Goal: Task Accomplishment & Management: Complete application form

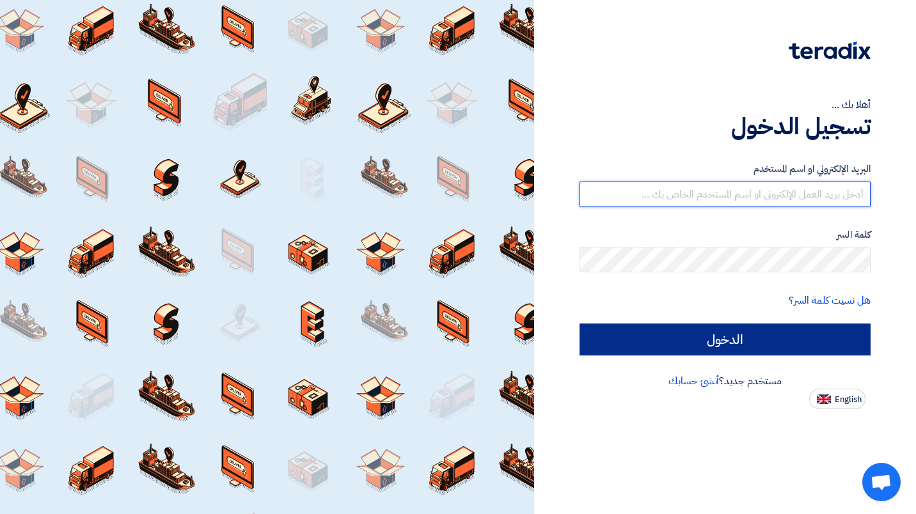
type input "[PERSON_NAME][EMAIL_ADDRESS][DOMAIN_NAME]"
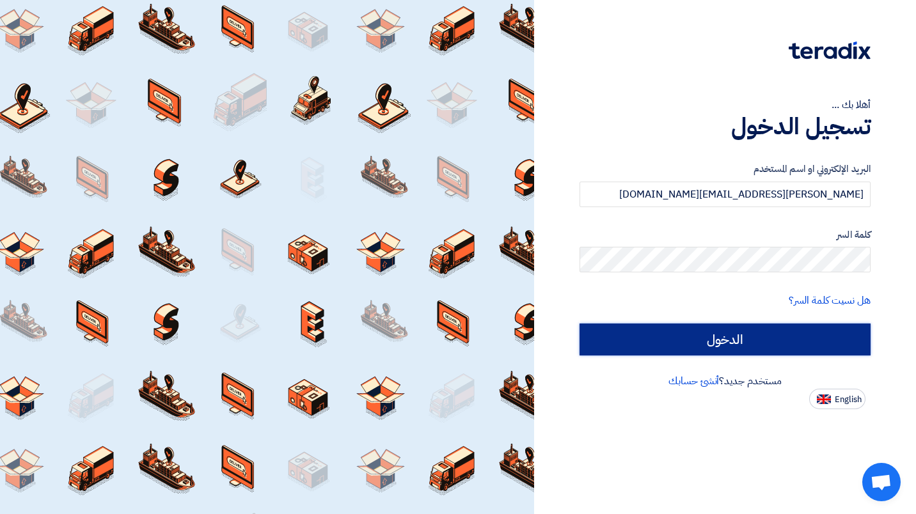
click at [744, 331] on input "الدخول" at bounding box center [724, 340] width 291 height 32
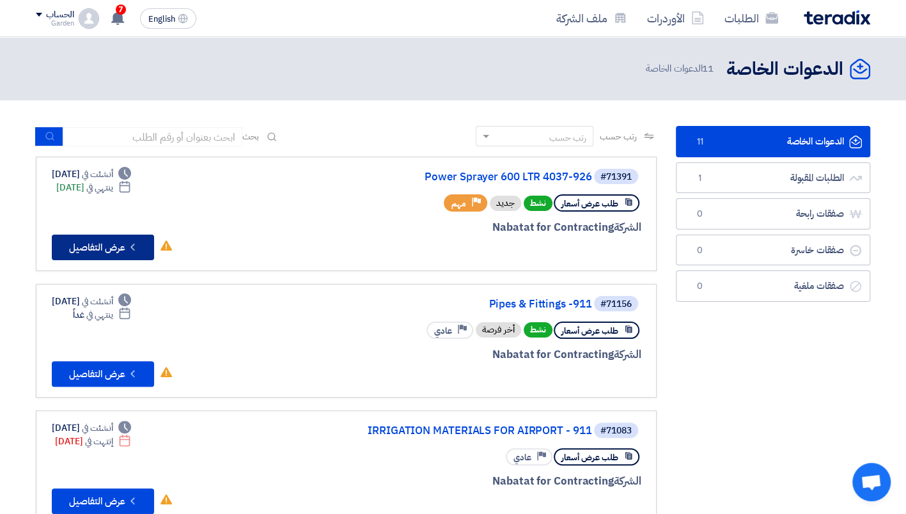
click at [123, 237] on button "Check details عرض التفاصيل" at bounding box center [103, 248] width 102 height 26
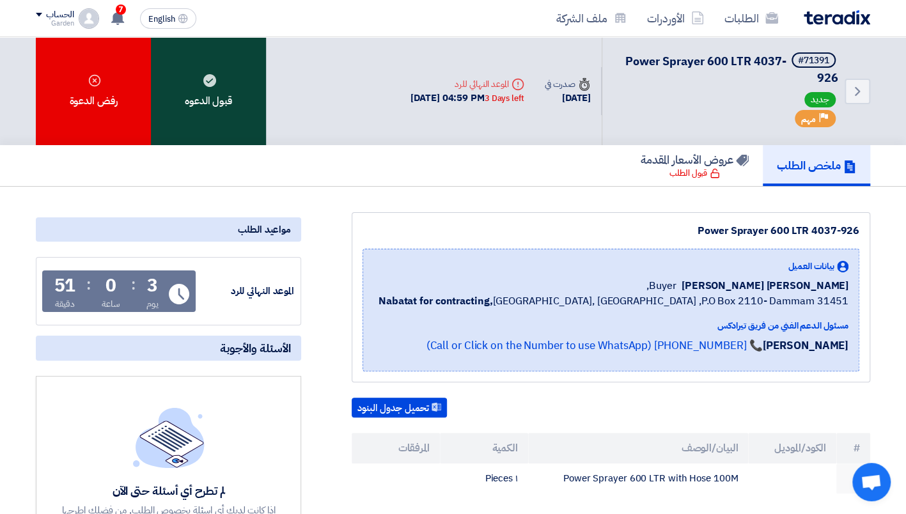
click at [241, 82] on div "قبول الدعوه" at bounding box center [208, 91] width 115 height 108
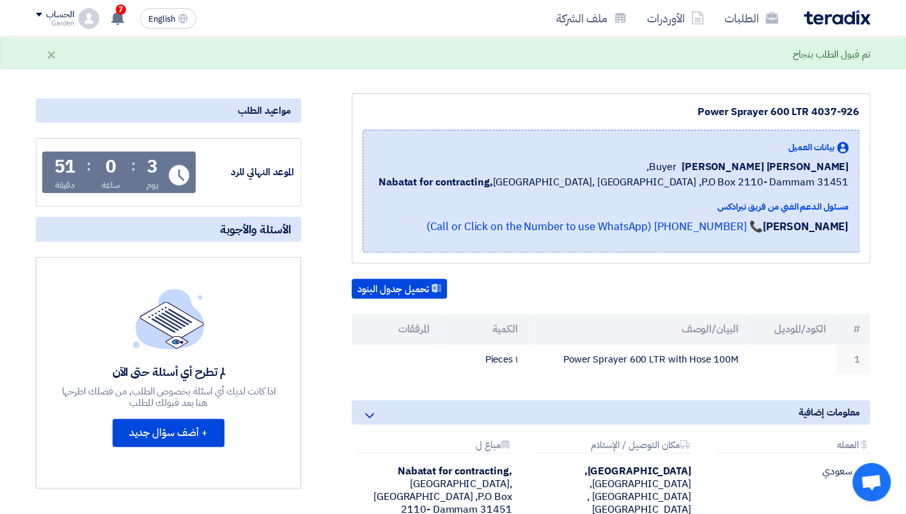
scroll to position [121, 0]
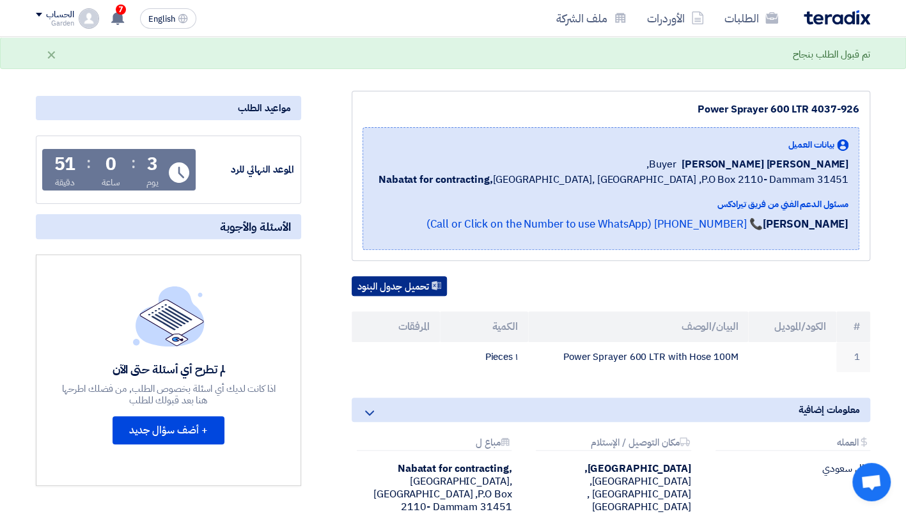
click at [427, 283] on button "تحميل جدول البنود" at bounding box center [399, 286] width 95 height 20
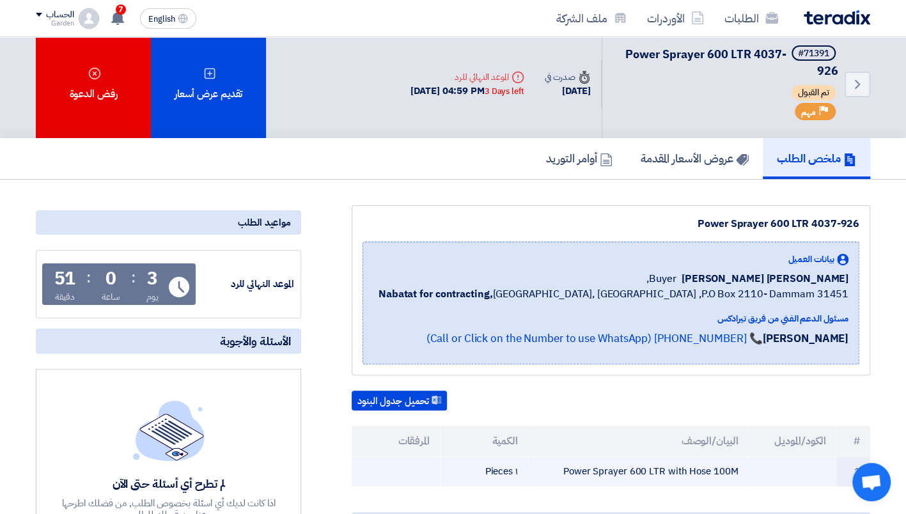
scroll to position [0, 0]
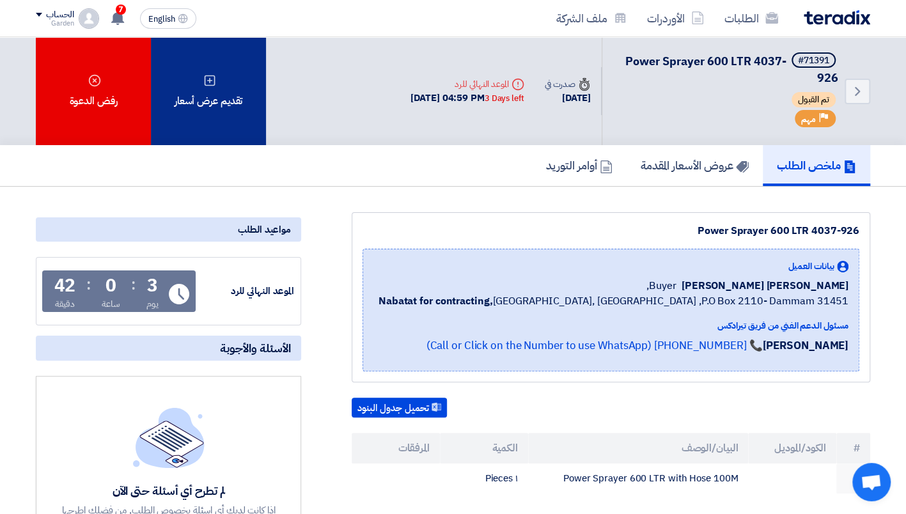
click at [235, 98] on div "تقديم عرض أسعار" at bounding box center [208, 91] width 115 height 108
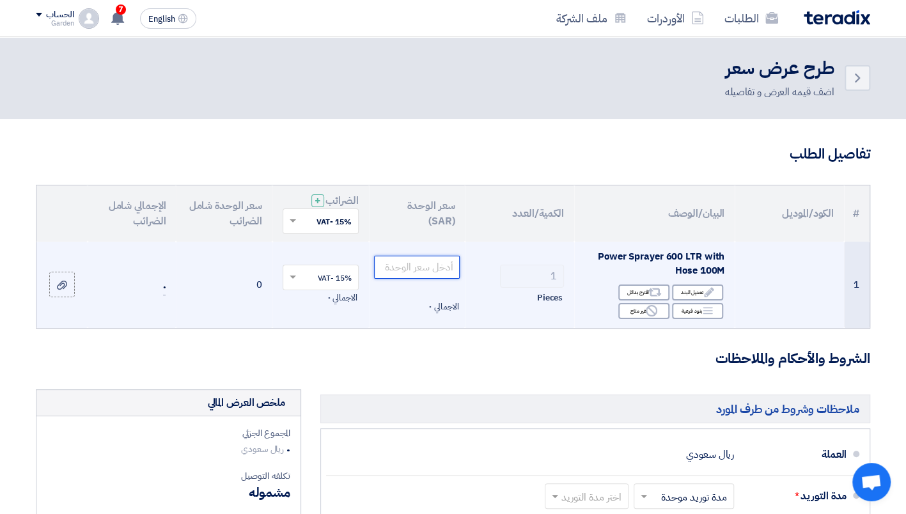
click at [425, 264] on input "number" at bounding box center [417, 267] width 86 height 23
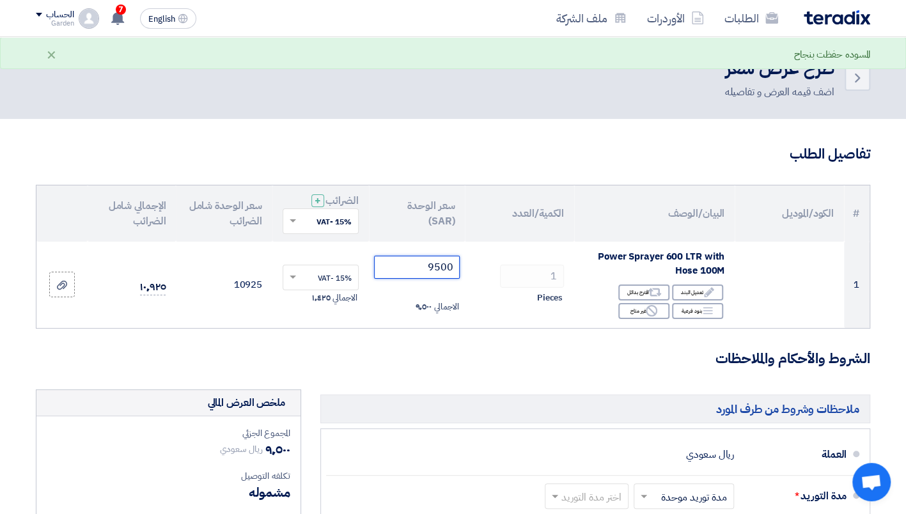
type input "9500"
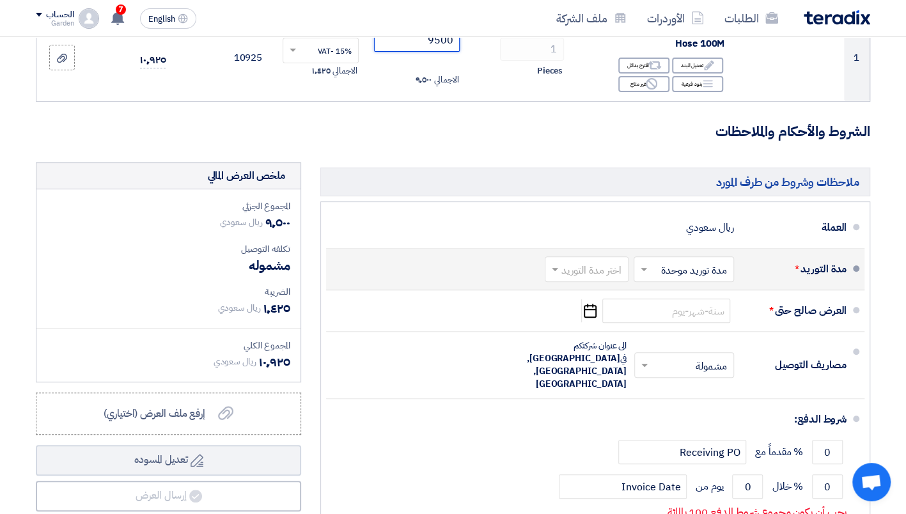
scroll to position [228, 0]
click at [660, 264] on input "text" at bounding box center [681, 270] width 94 height 19
click at [675, 315] on span "مدة توريد موحدة" at bounding box center [695, 319] width 67 height 15
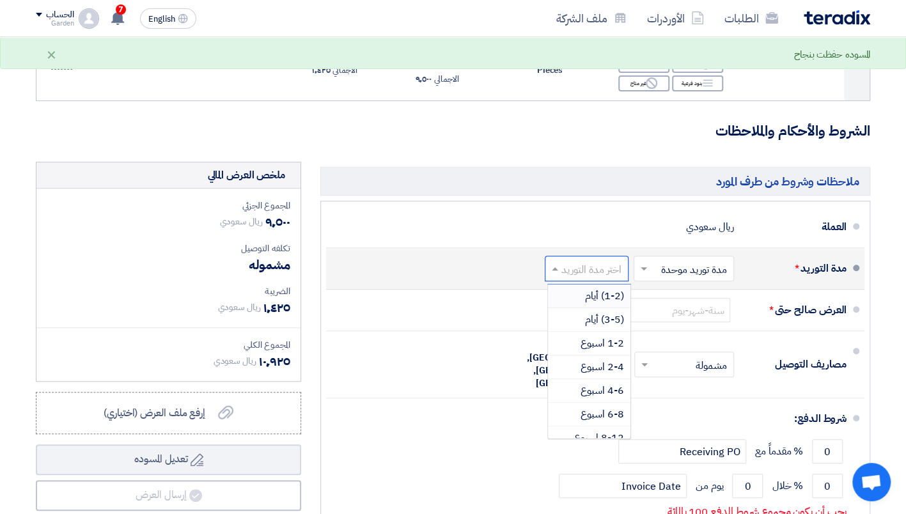
click at [586, 275] on input "text" at bounding box center [583, 270] width 77 height 19
click at [605, 339] on span "1-2 اسبوع" at bounding box center [602, 343] width 43 height 15
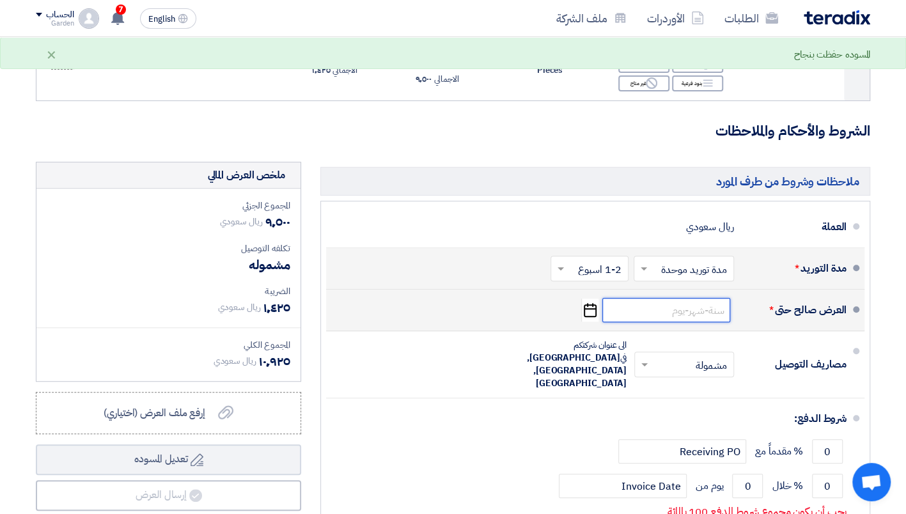
click at [656, 307] on input at bounding box center [666, 310] width 128 height 24
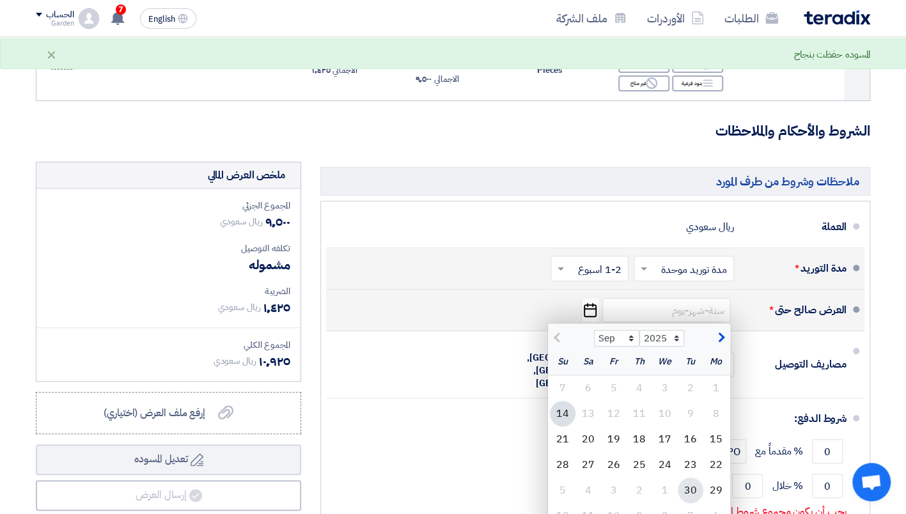
click at [692, 482] on div "30" at bounding box center [691, 491] width 26 height 26
type input "[DATE]"
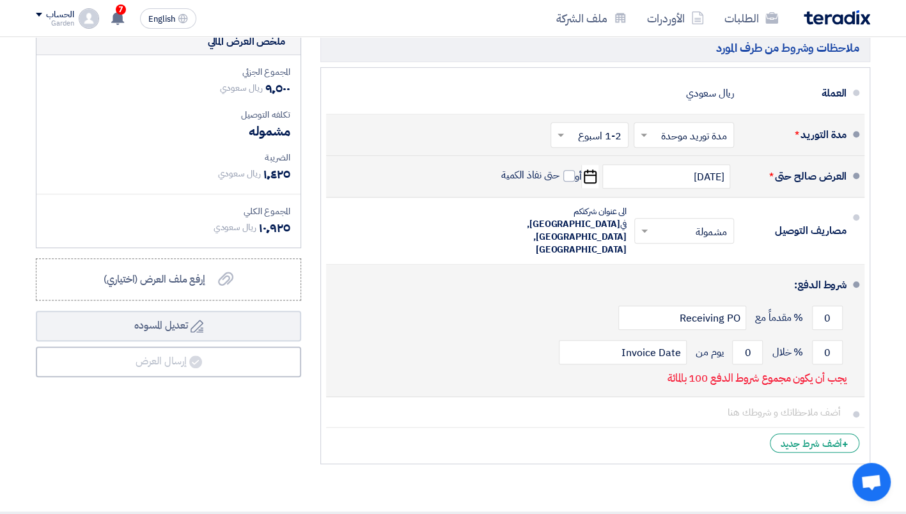
scroll to position [362, 0]
click at [825, 305] on input "0" at bounding box center [827, 317] width 31 height 24
drag, startPoint x: 825, startPoint y: 295, endPoint x: 847, endPoint y: 293, distance: 21.9
click at [847, 293] on li "شروط الدفع: 0 % مقدماً مع Receiving PO 0 % خلال 0 Invoice Date" at bounding box center [595, 330] width 538 height 132
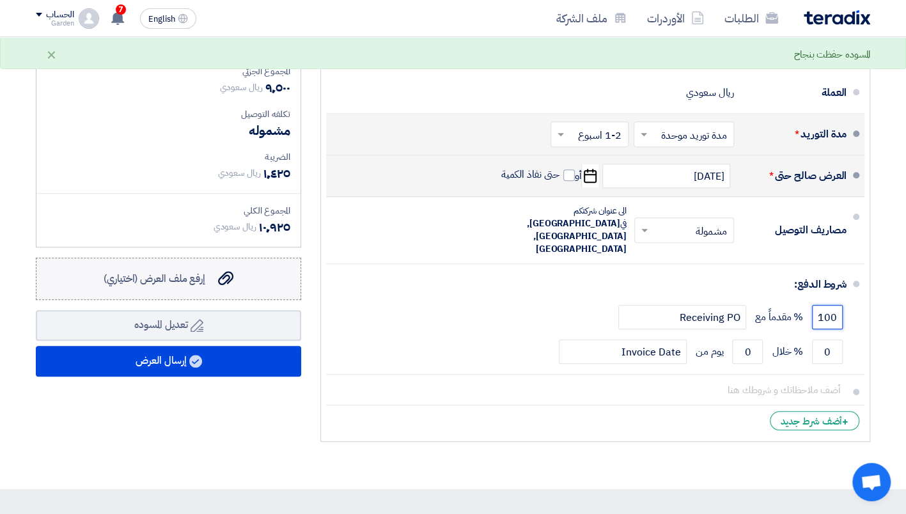
type input "100"
click at [254, 282] on label "إرفع ملف العرض (اختياري) إرفع ملف العرض (اختياري)" at bounding box center [168, 279] width 265 height 42
click at [0, 0] on input "إرفع ملف العرض (اختياري) إرفع ملف العرض (اختياري)" at bounding box center [0, 0] width 0 height 0
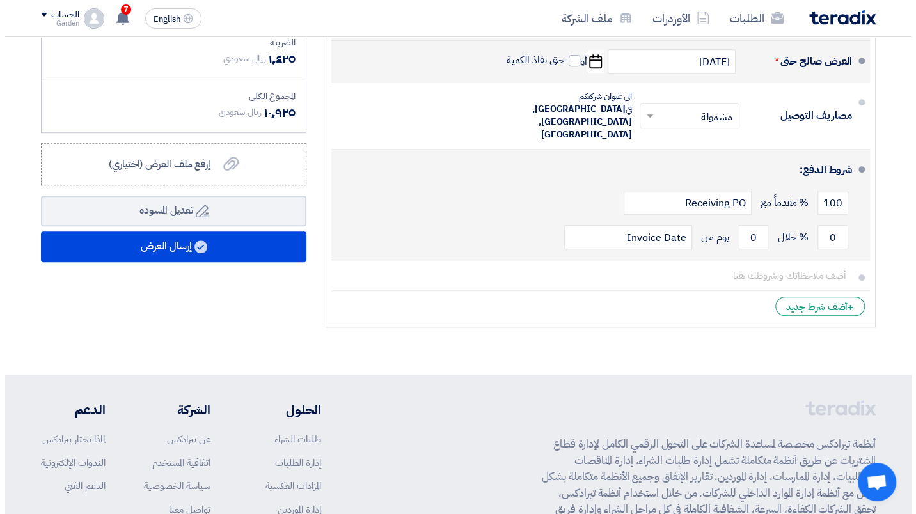
scroll to position [492, 0]
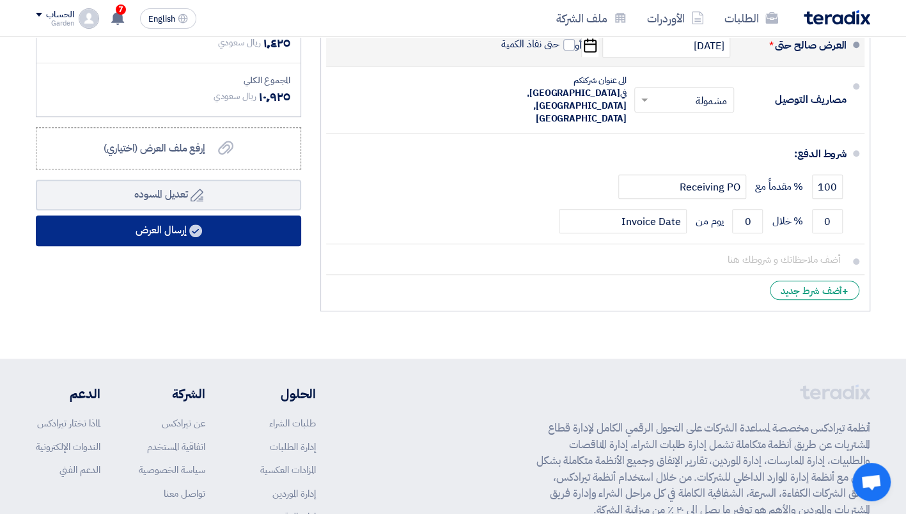
click at [212, 226] on button "إرسال العرض" at bounding box center [168, 230] width 265 height 31
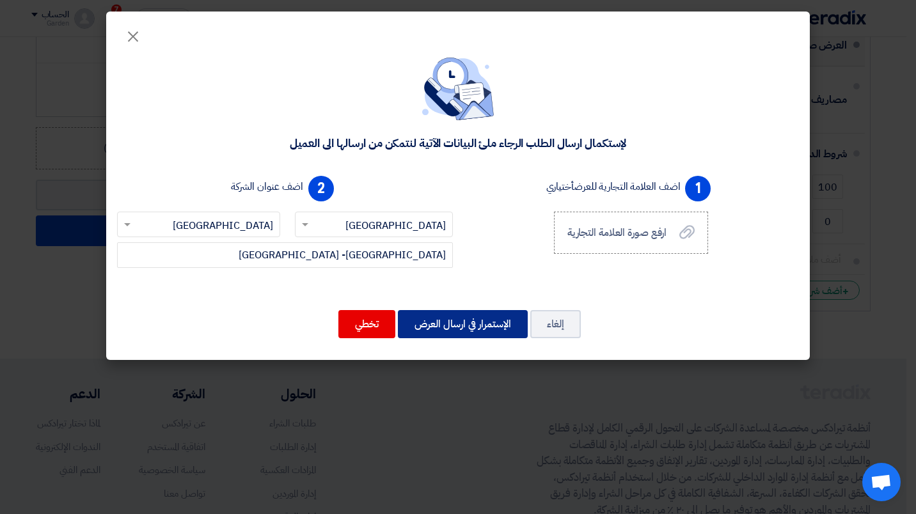
click at [487, 331] on button "الإستمرار في ارسال العرض" at bounding box center [463, 324] width 130 height 28
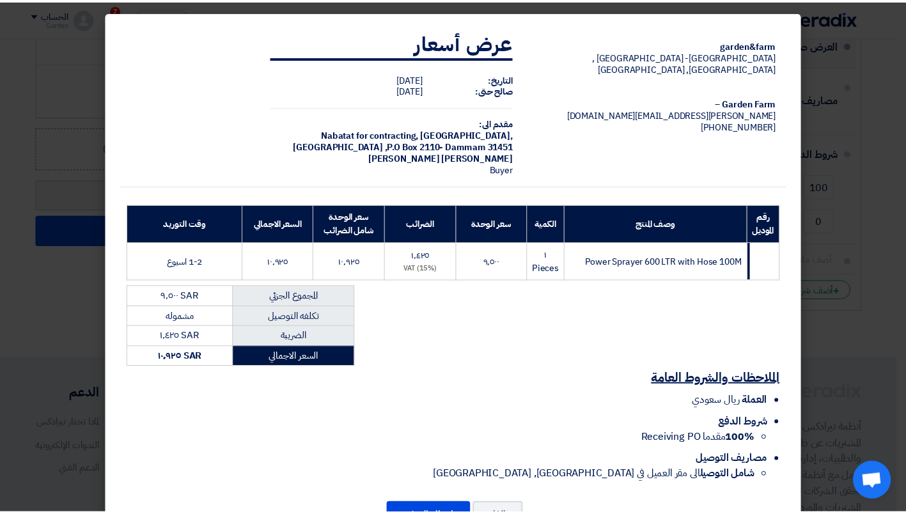
scroll to position [49, 0]
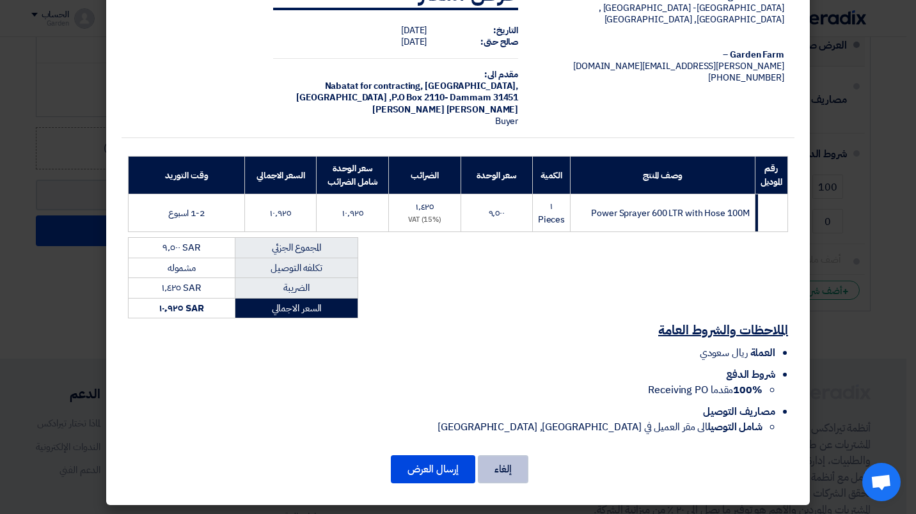
click at [510, 464] on button "إلغاء" at bounding box center [503, 469] width 51 height 28
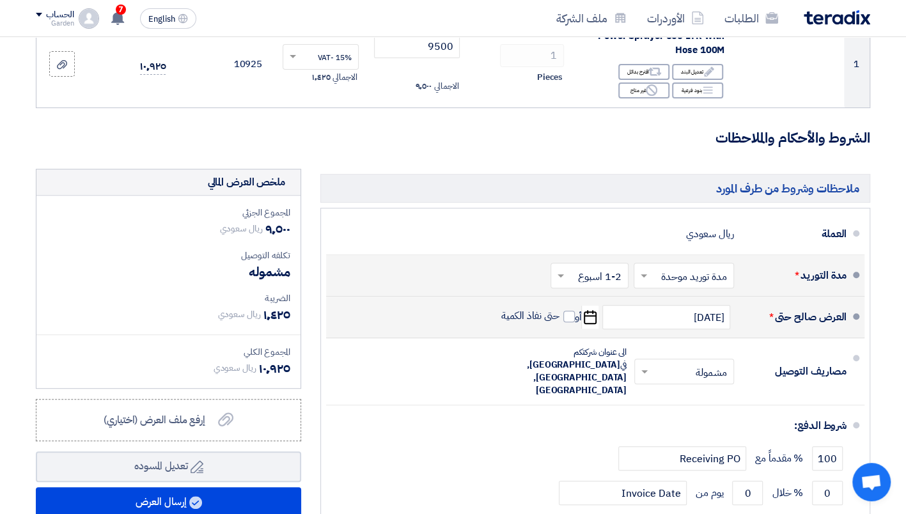
scroll to position [201, 0]
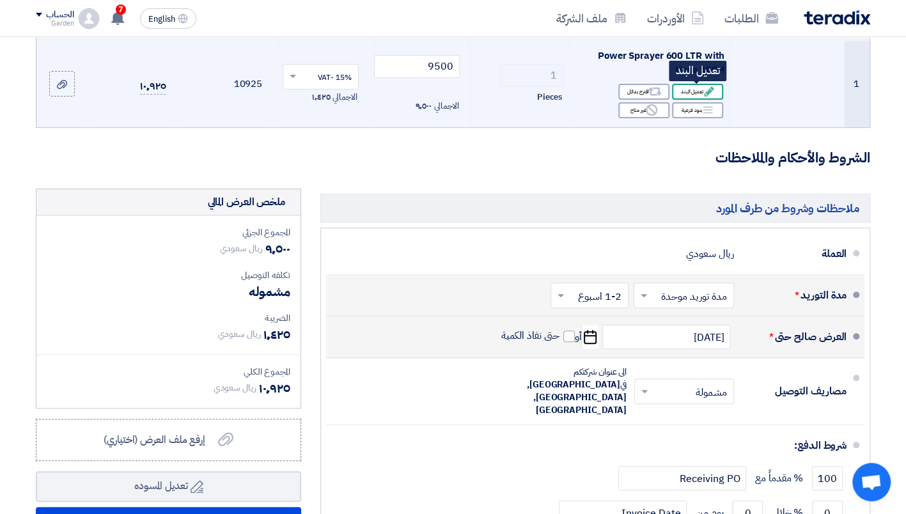
click at [690, 91] on div "Edit تعديل البند" at bounding box center [697, 92] width 51 height 16
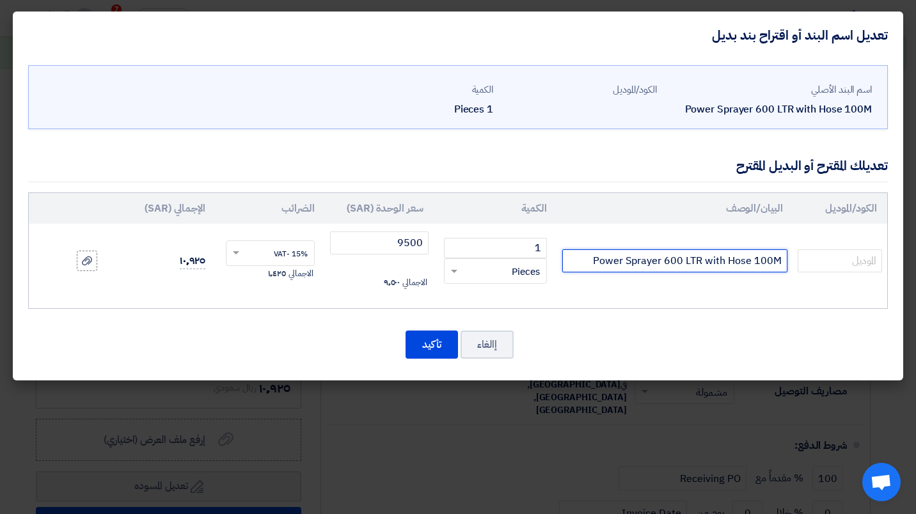
click at [728, 259] on input "Power Sprayer 600 LTR with Hose 100M" at bounding box center [675, 260] width 226 height 23
drag, startPoint x: 756, startPoint y: 258, endPoint x: 766, endPoint y: 258, distance: 10.2
click at [766, 258] on input "Power Sprayer 600 LTR with2 Hose 100M" at bounding box center [675, 260] width 226 height 23
type input "Power Sprayer 600 LTR with2 Hose 50M"
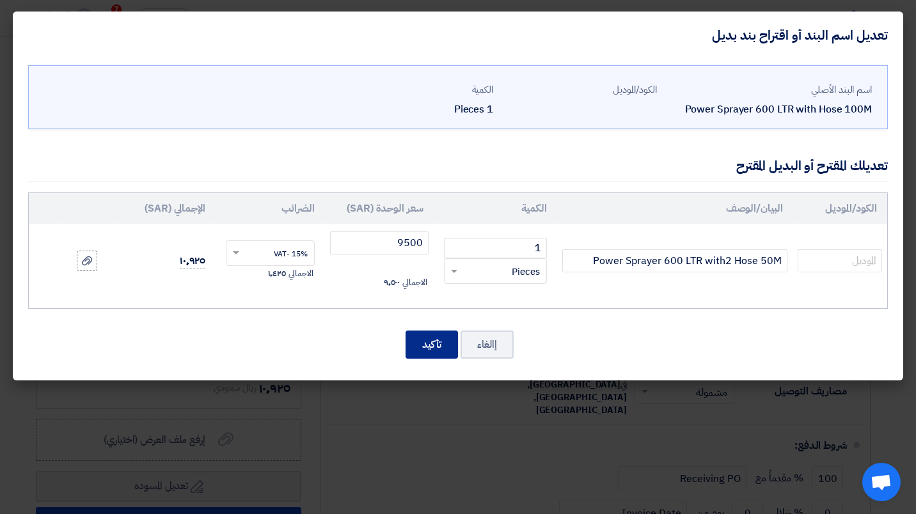
click at [428, 341] on button "تأكيد" at bounding box center [431, 345] width 52 height 28
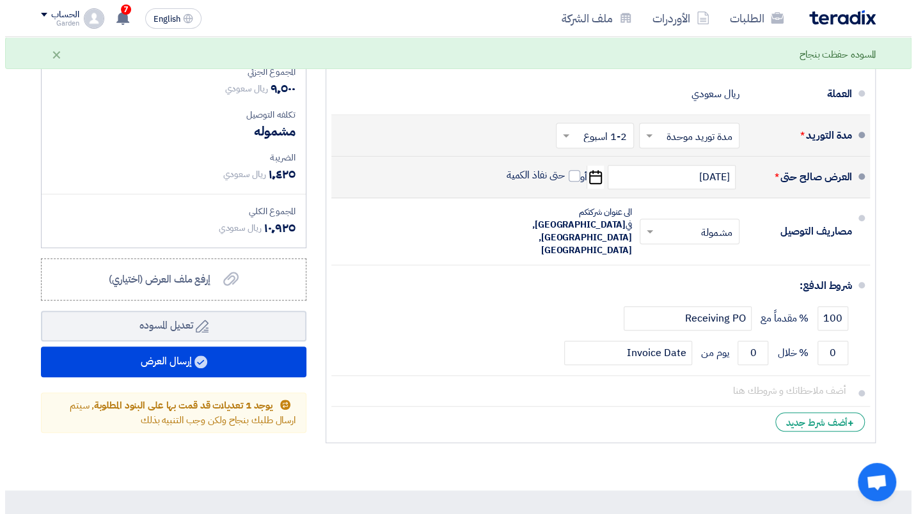
scroll to position [392, 0]
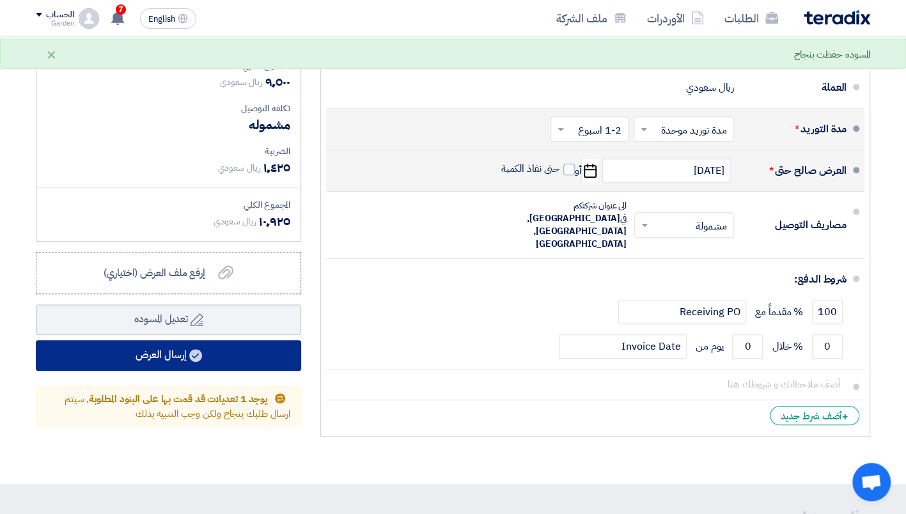
click at [242, 352] on button "إرسال العرض" at bounding box center [168, 355] width 265 height 31
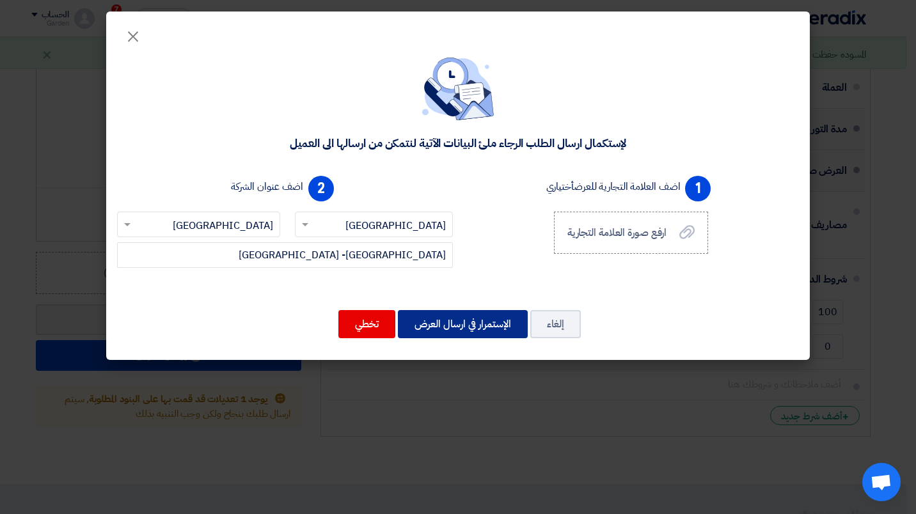
click at [488, 320] on button "الإستمرار في ارسال العرض" at bounding box center [463, 324] width 130 height 28
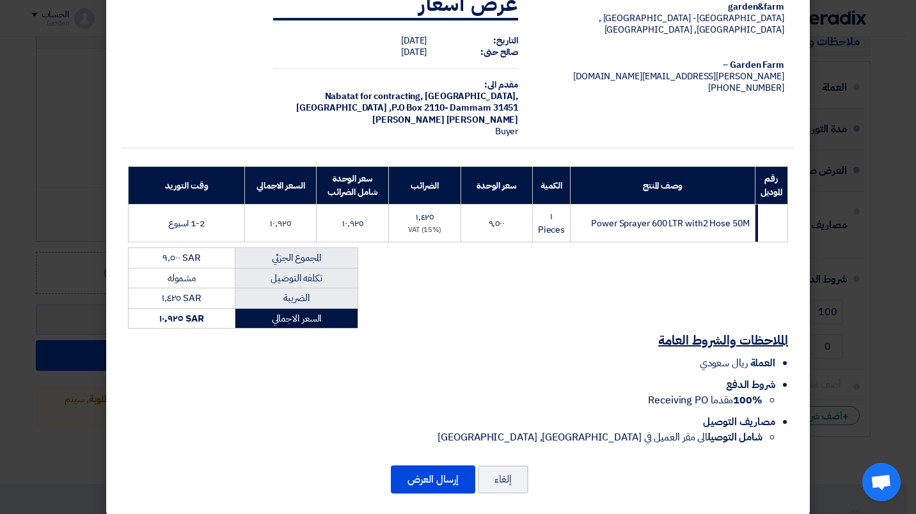
scroll to position [49, 0]
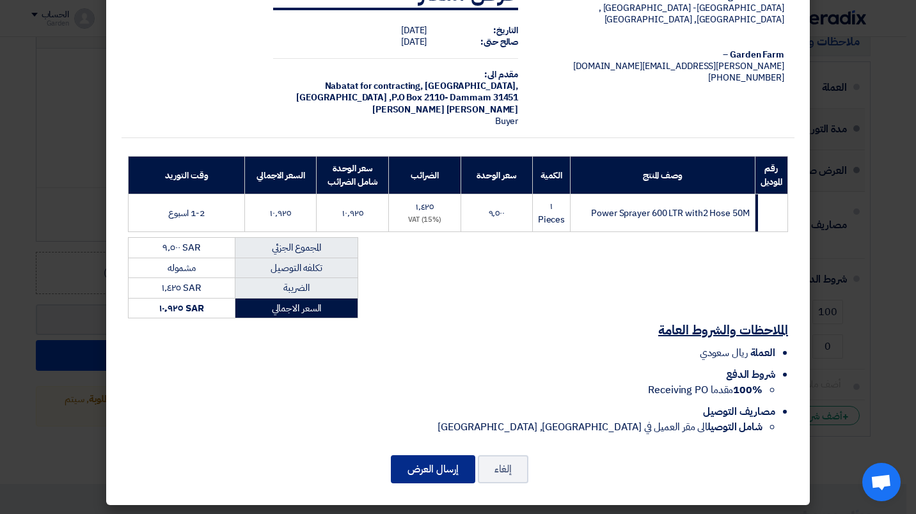
click at [448, 458] on button "إرسال العرض" at bounding box center [433, 469] width 84 height 28
